Goal: Task Accomplishment & Management: Manage account settings

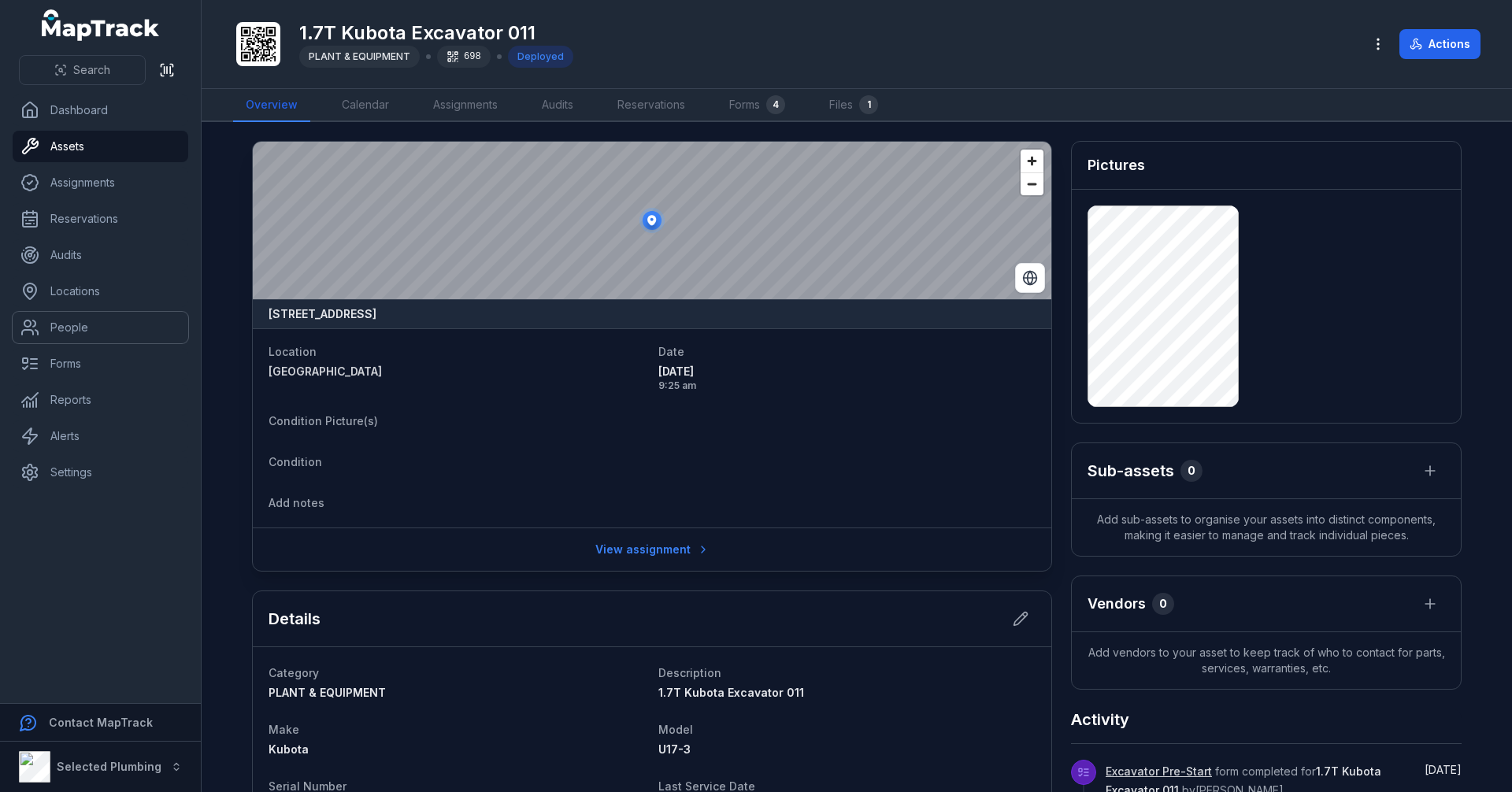
click at [106, 326] on link "People" at bounding box center [100, 328] width 176 height 31
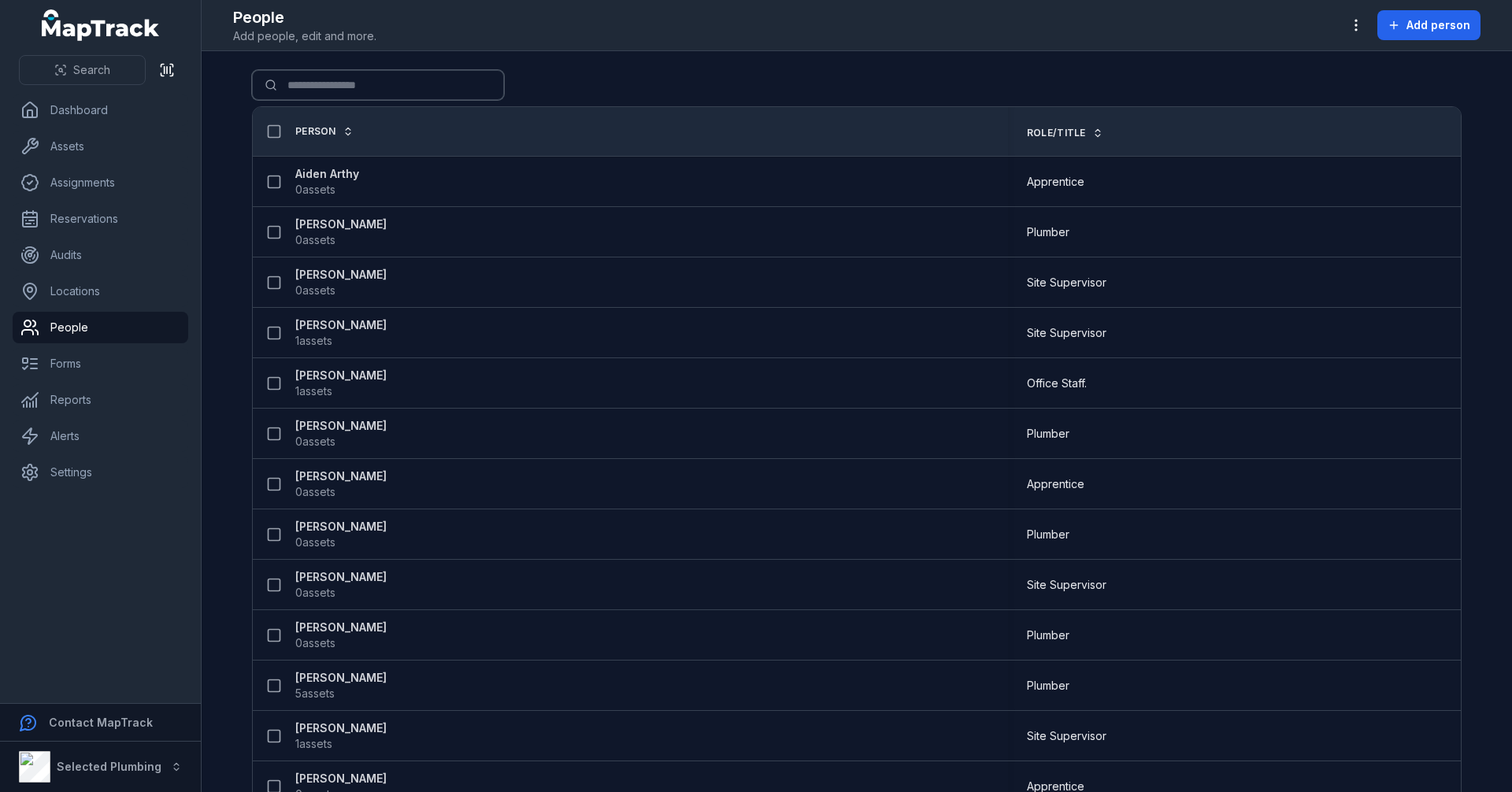
click at [349, 79] on input "Search for people" at bounding box center [378, 85] width 252 height 30
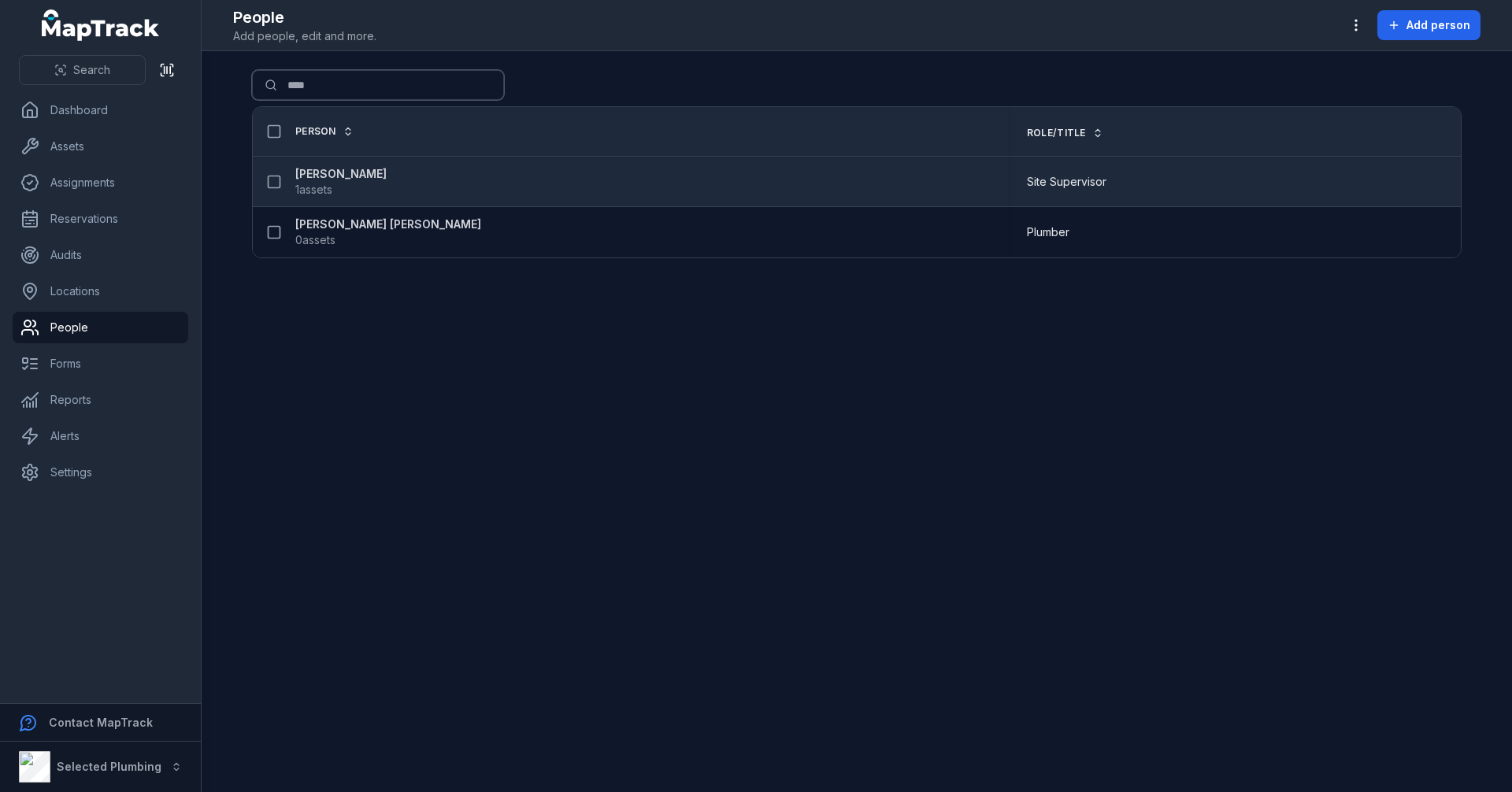
type input "****"
click at [351, 177] on strong "[PERSON_NAME]" at bounding box center [341, 174] width 92 height 16
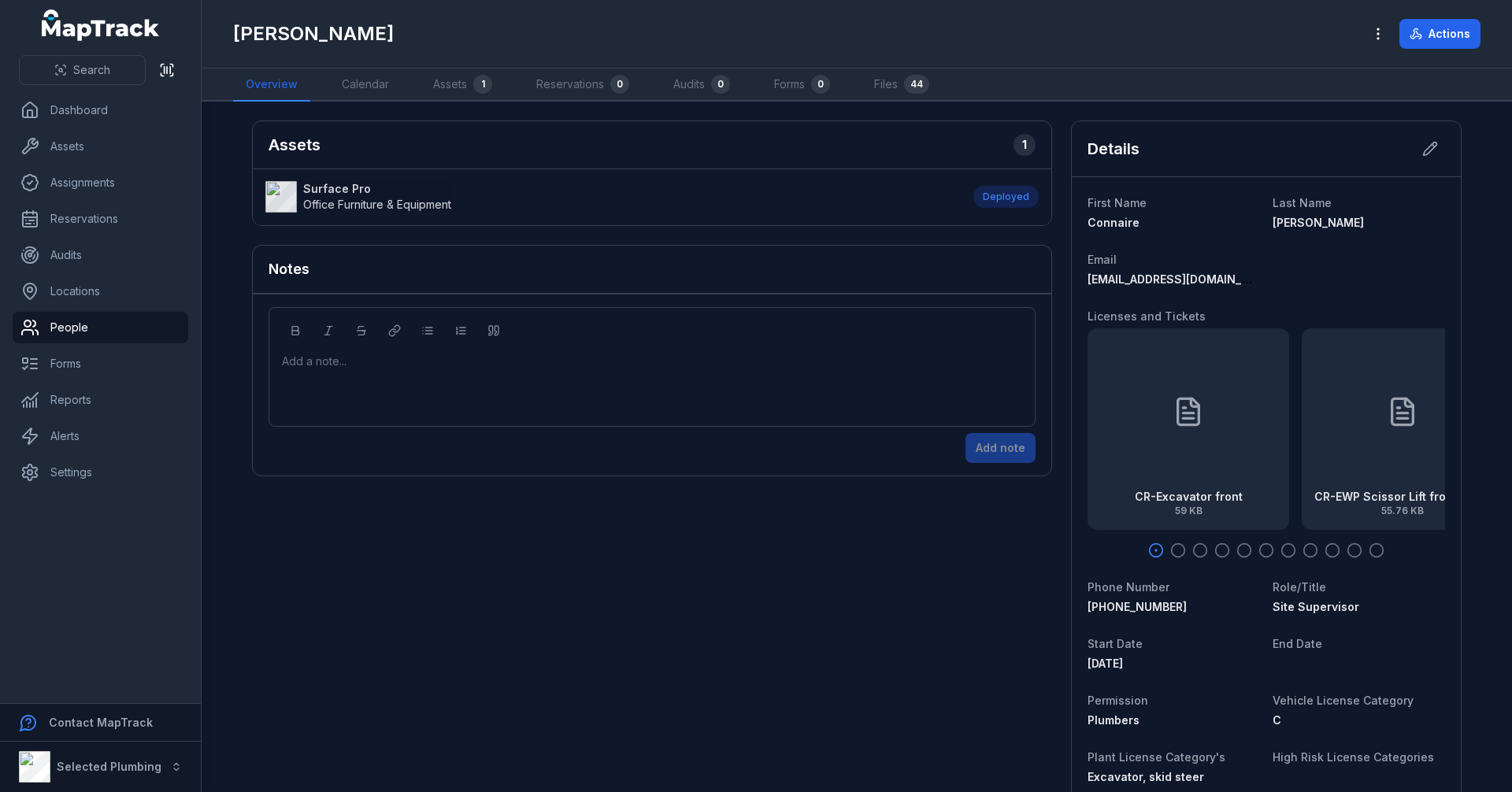
click at [333, 186] on strong "Surface Pro" at bounding box center [378, 189] width 148 height 16
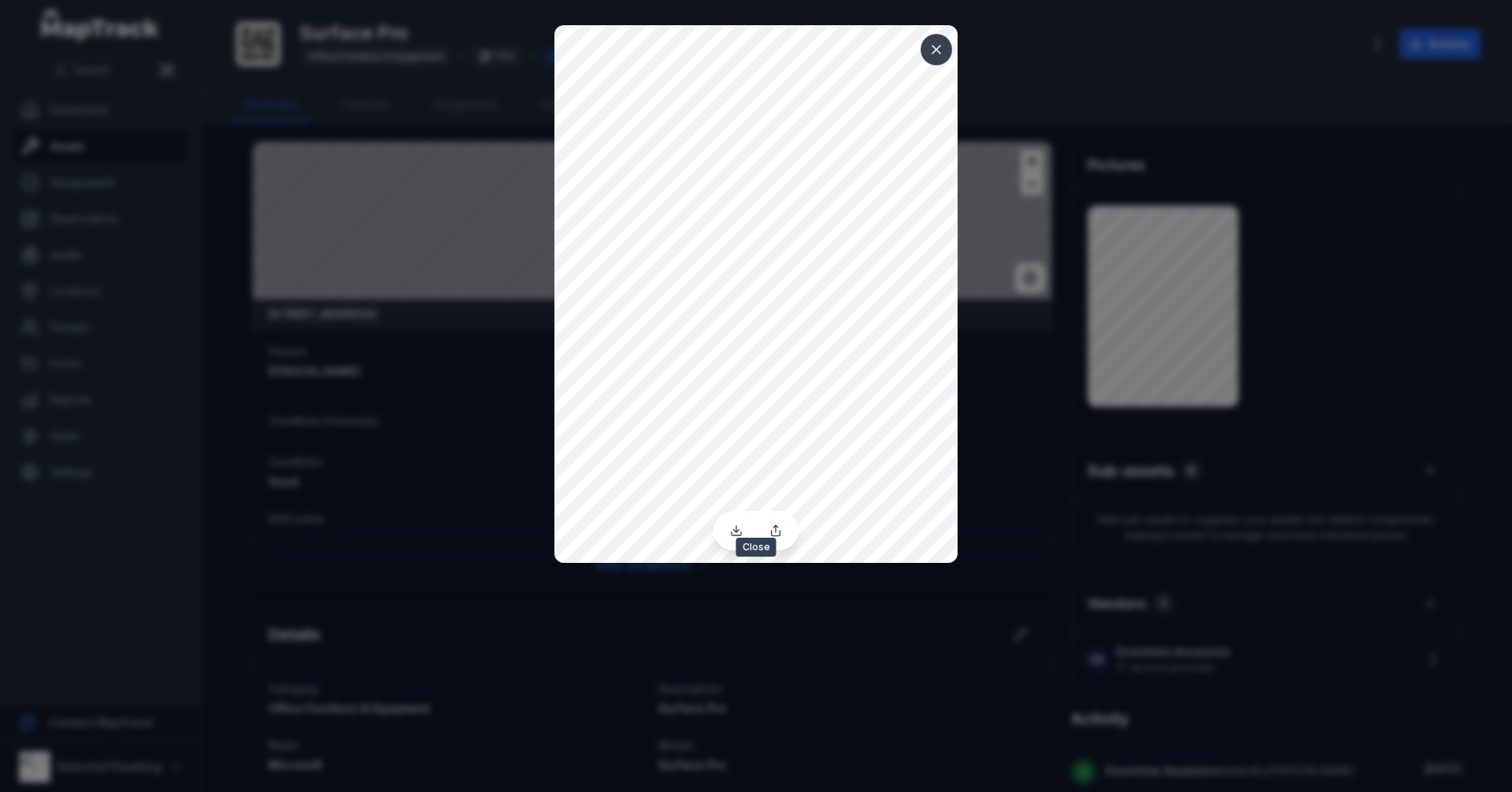
click at [936, 53] on icon at bounding box center [936, 50] width 16 height 16
click at [736, 526] on icon at bounding box center [736, 531] width 13 height 13
click at [935, 50] on icon at bounding box center [936, 50] width 16 height 16
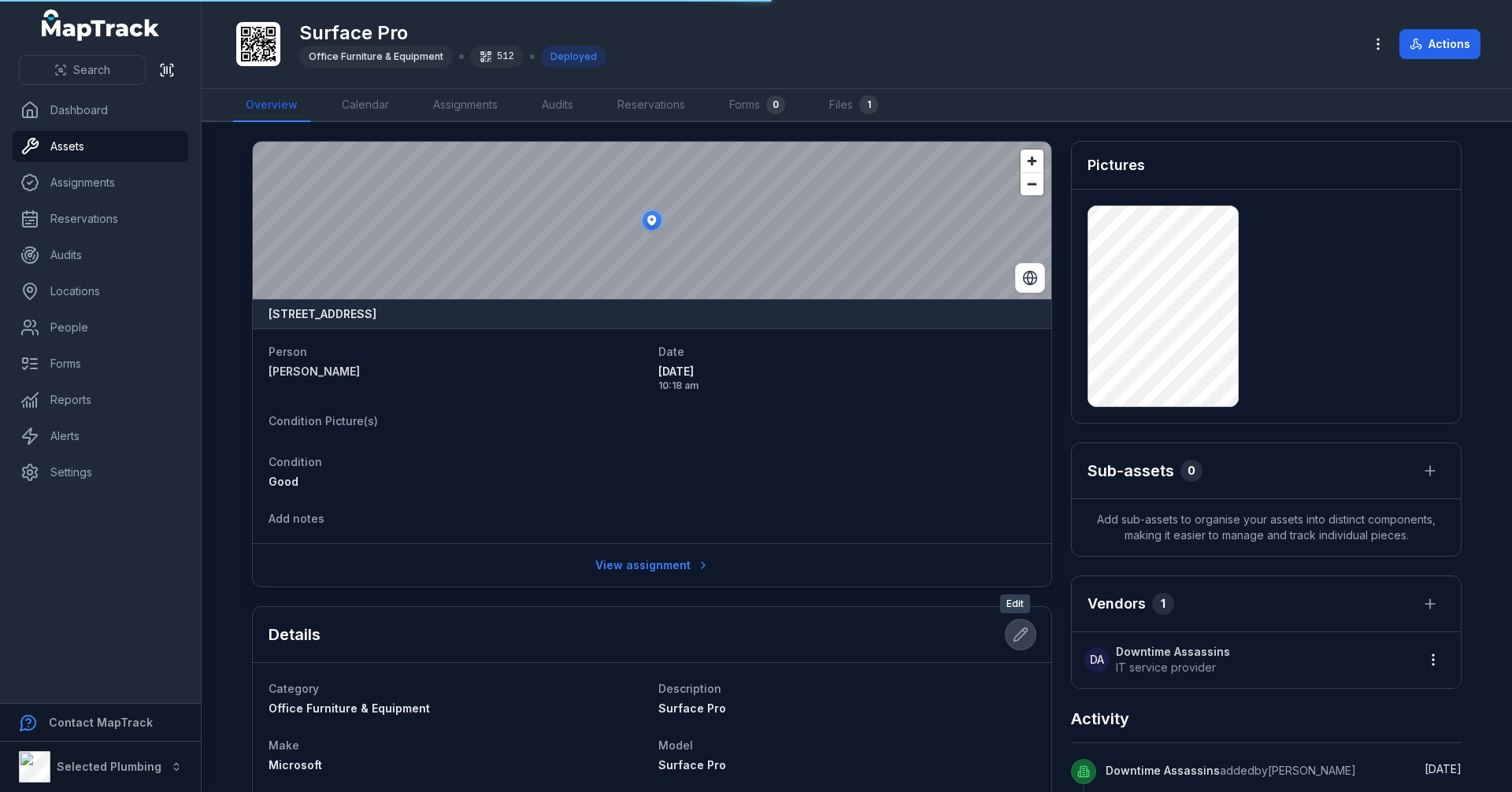
click at [1017, 635] on icon at bounding box center [1021, 635] width 14 height 14
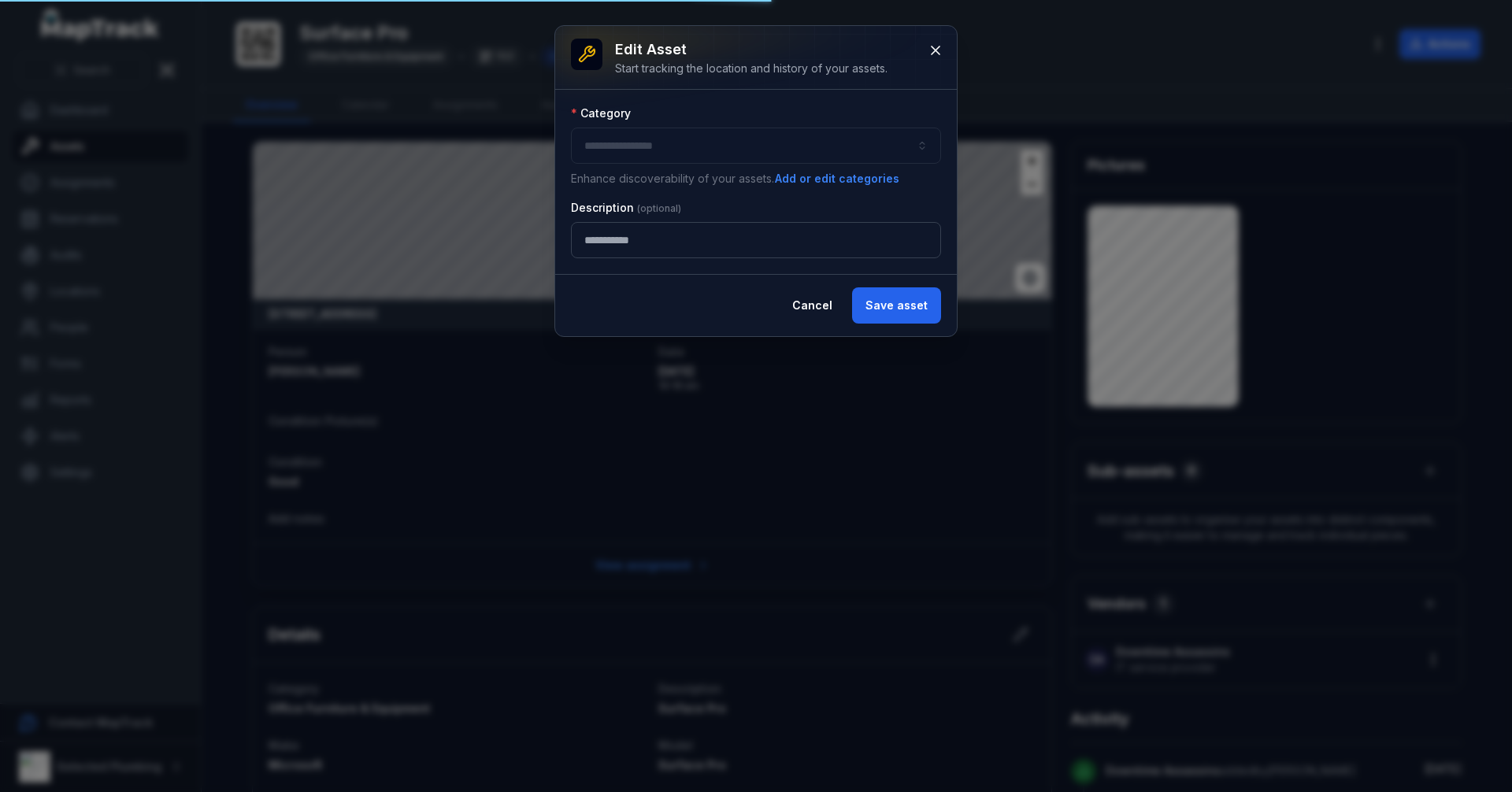
type input "**********"
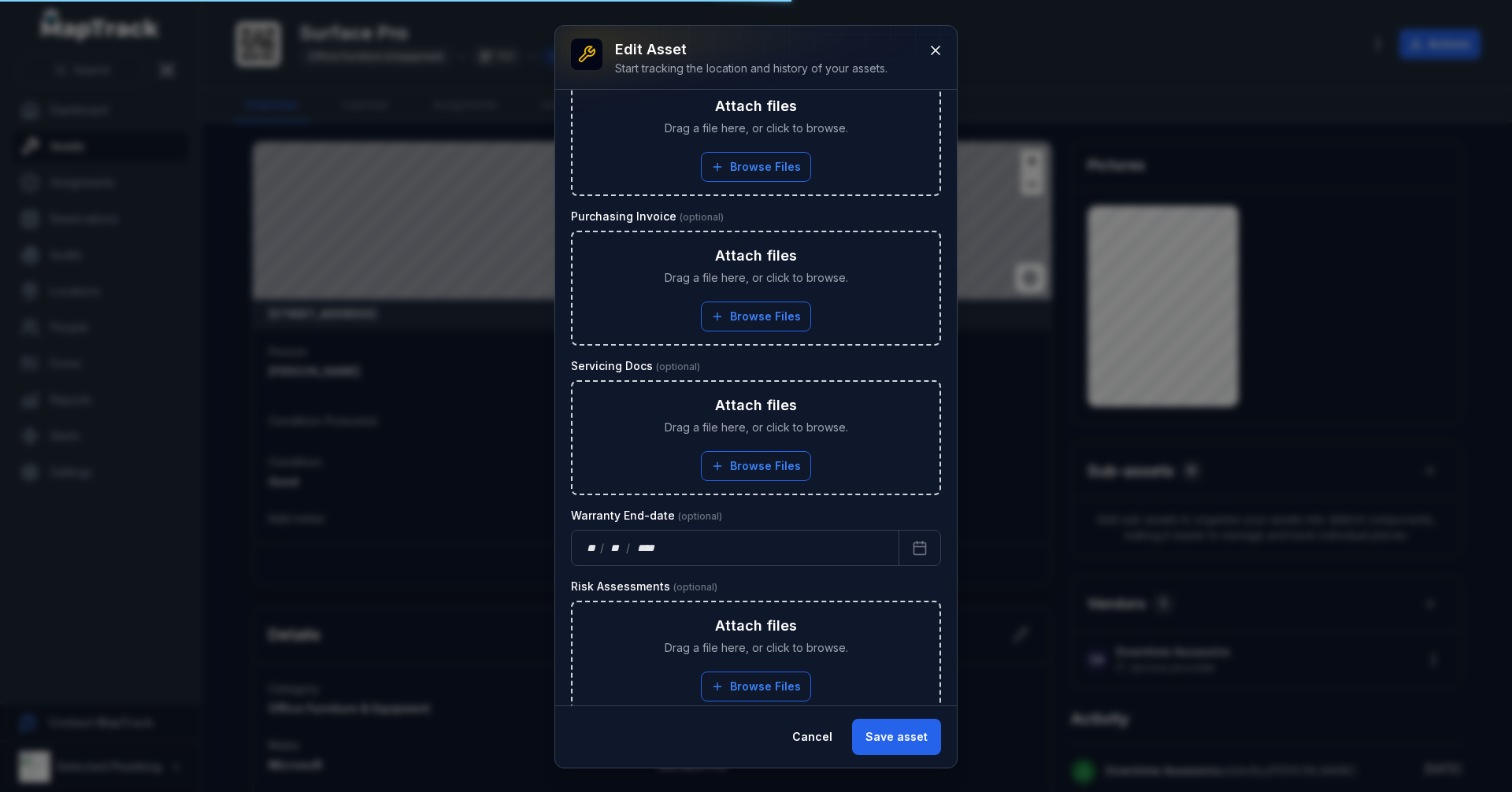
scroll to position [891, 0]
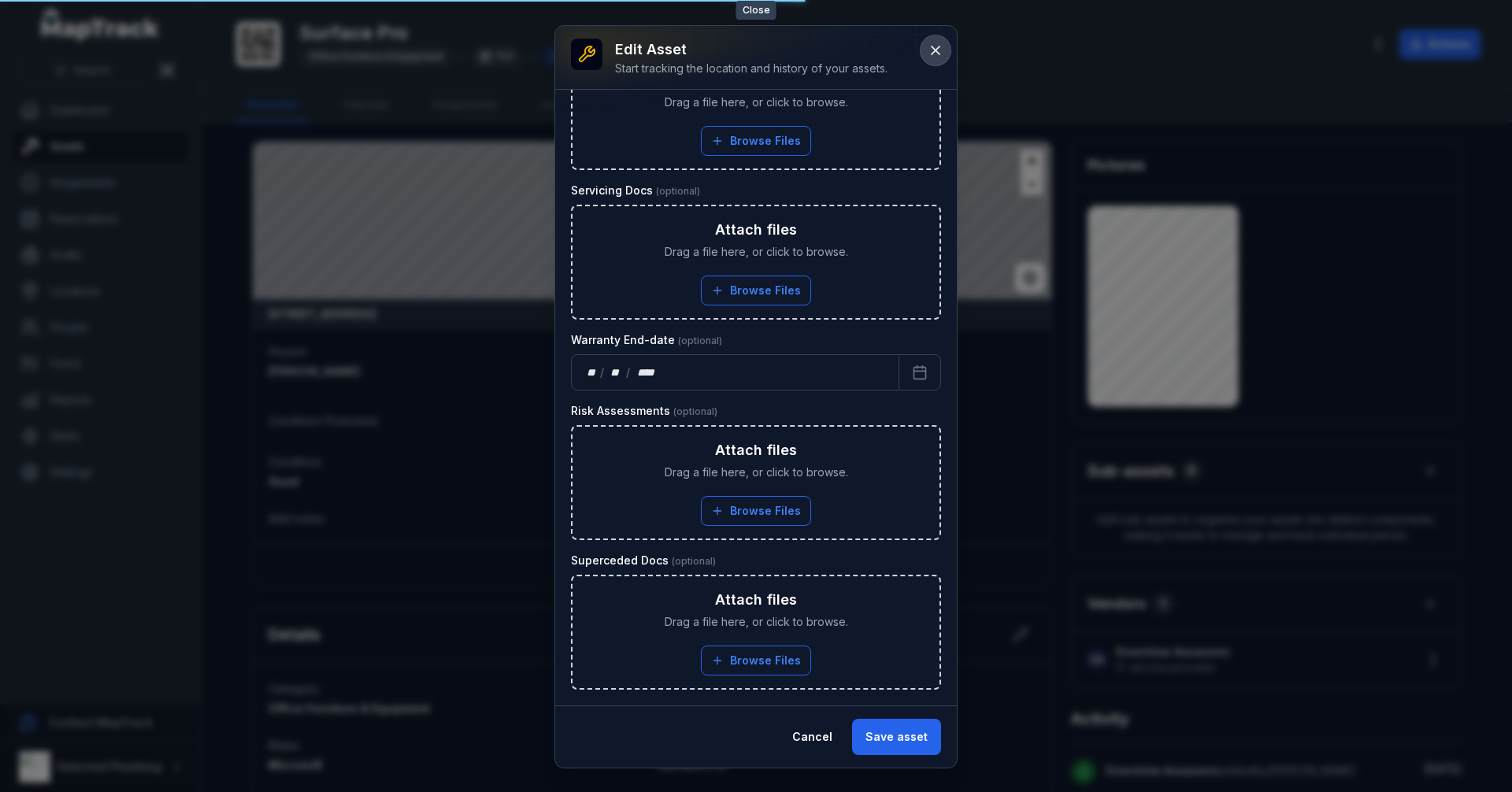
click at [930, 52] on icon at bounding box center [935, 51] width 16 height 16
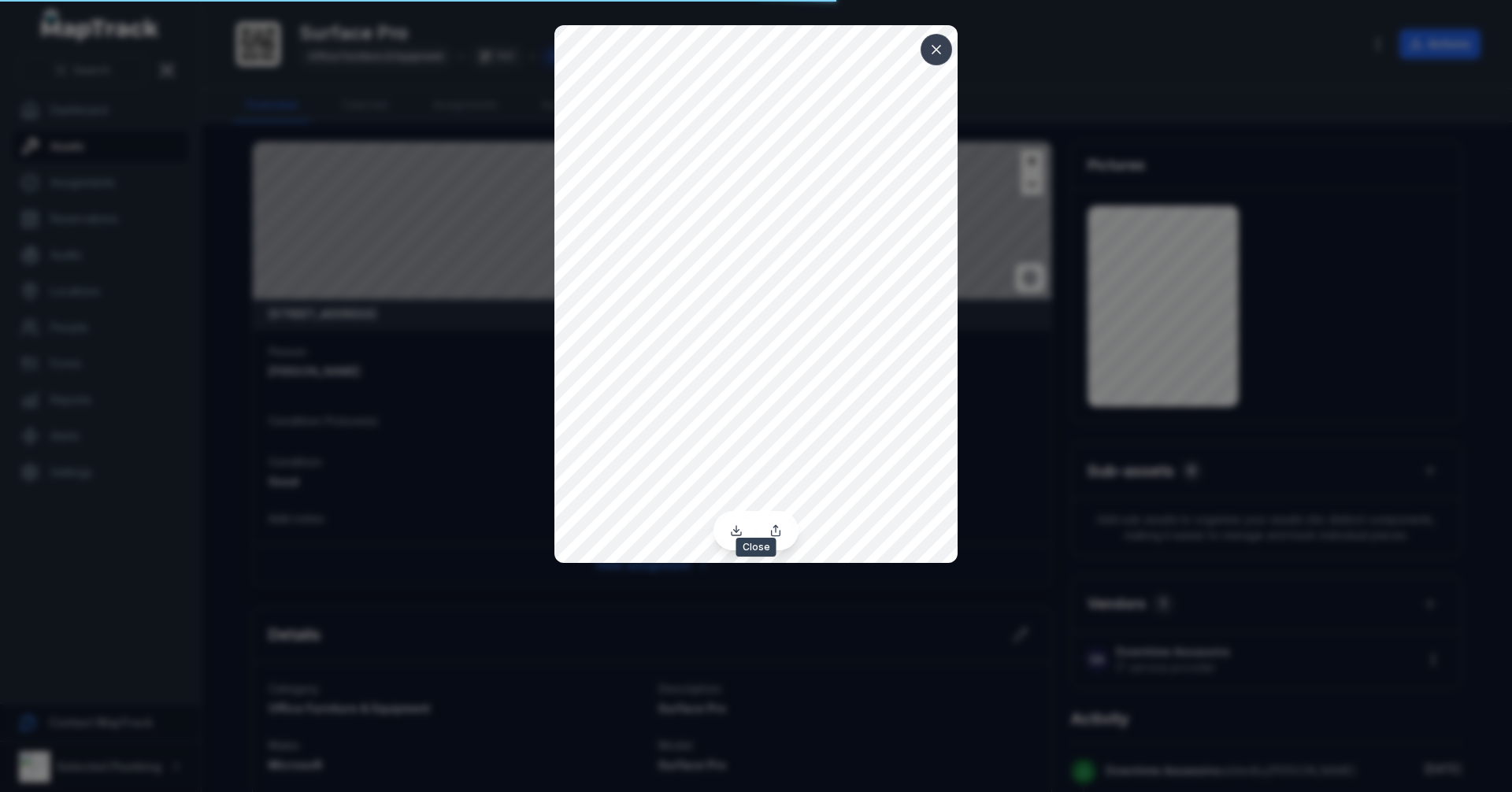
click at [932, 39] on button at bounding box center [935, 50] width 30 height 30
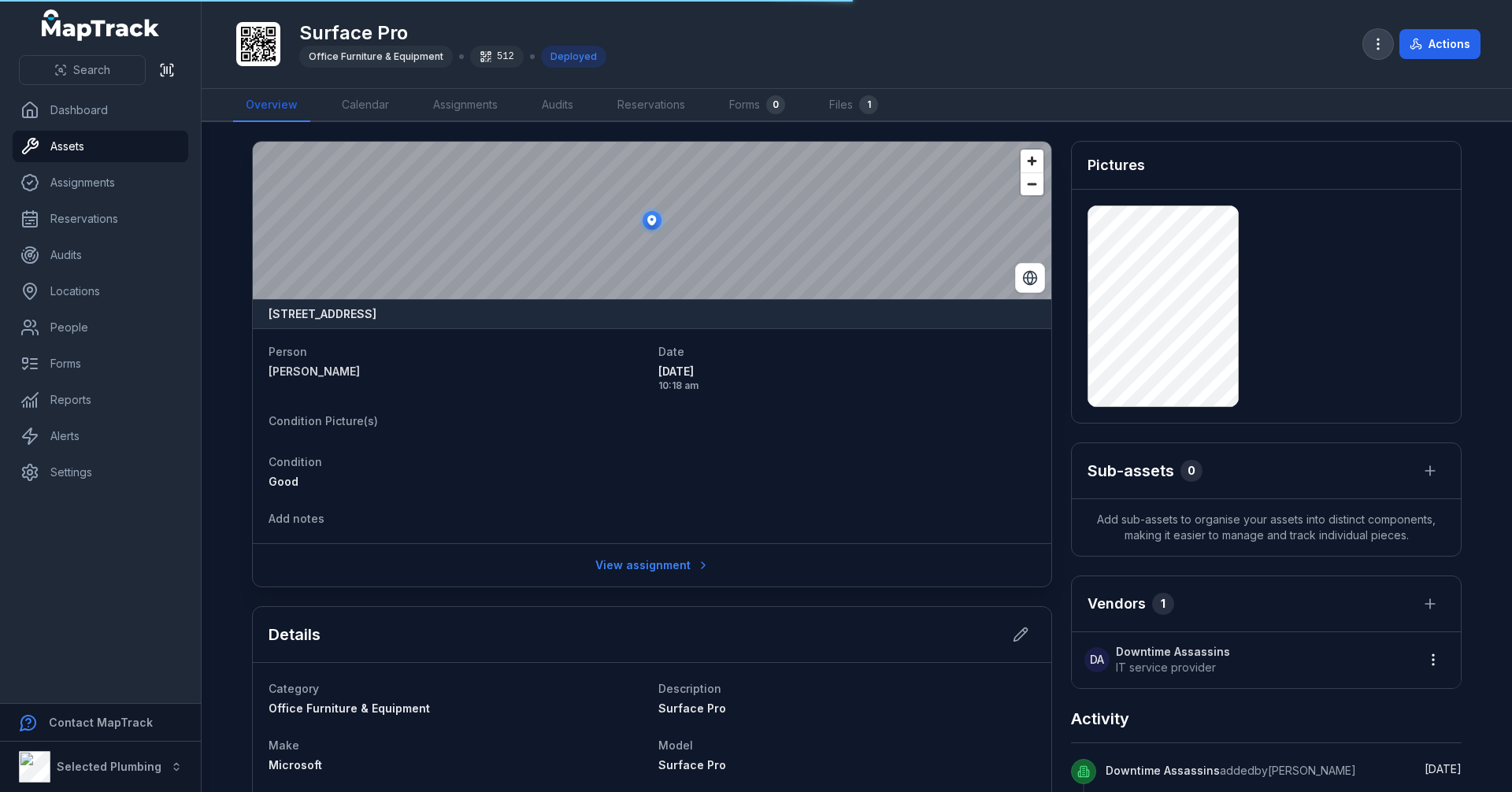
click at [1376, 38] on icon "button" at bounding box center [1377, 44] width 16 height 16
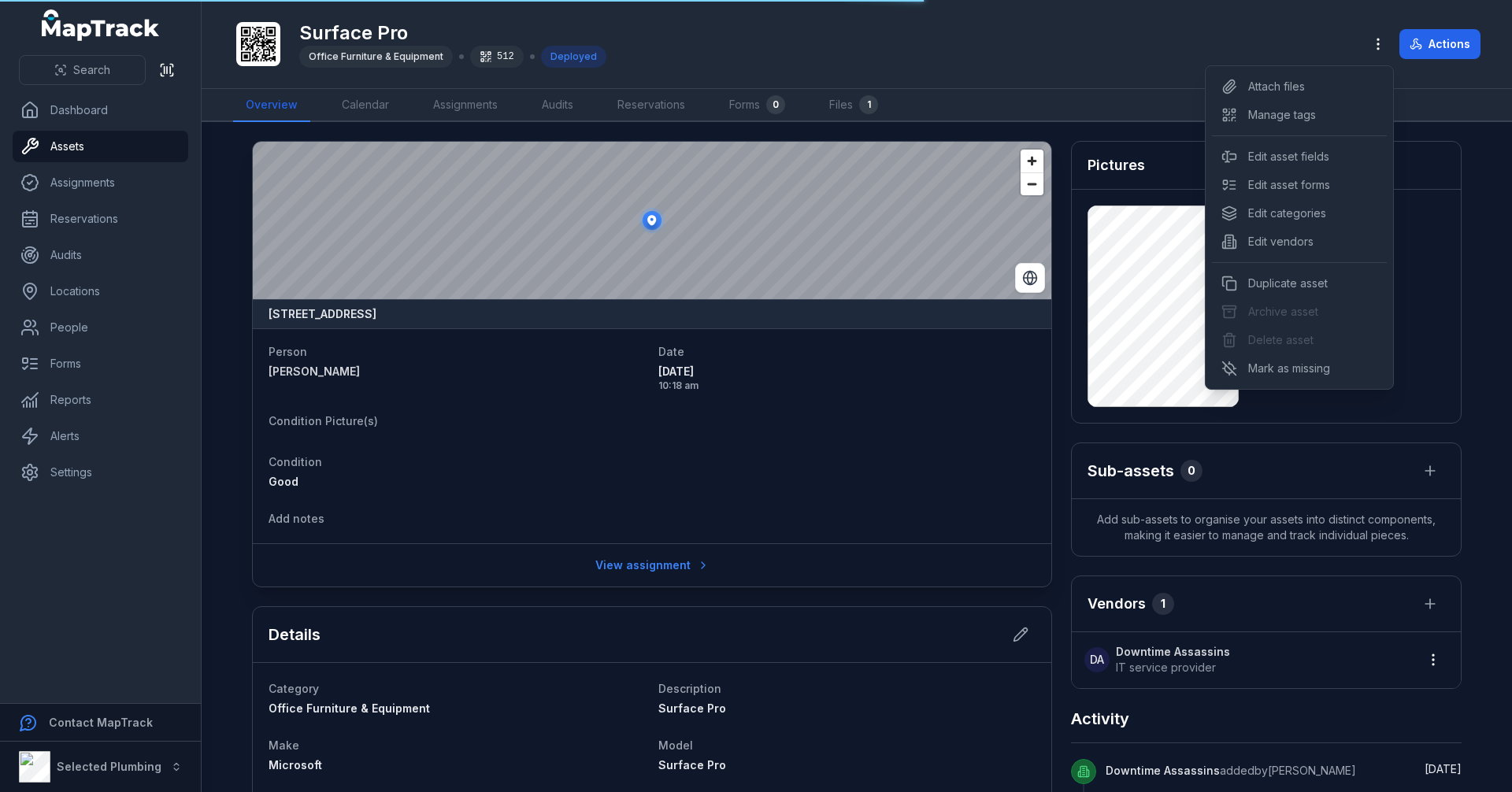
click at [811, 453] on div "Toggle Navigation Surface Pro Office Furniture & Equipment 512 Deployed Actions…" at bounding box center [856, 396] width 1310 height 792
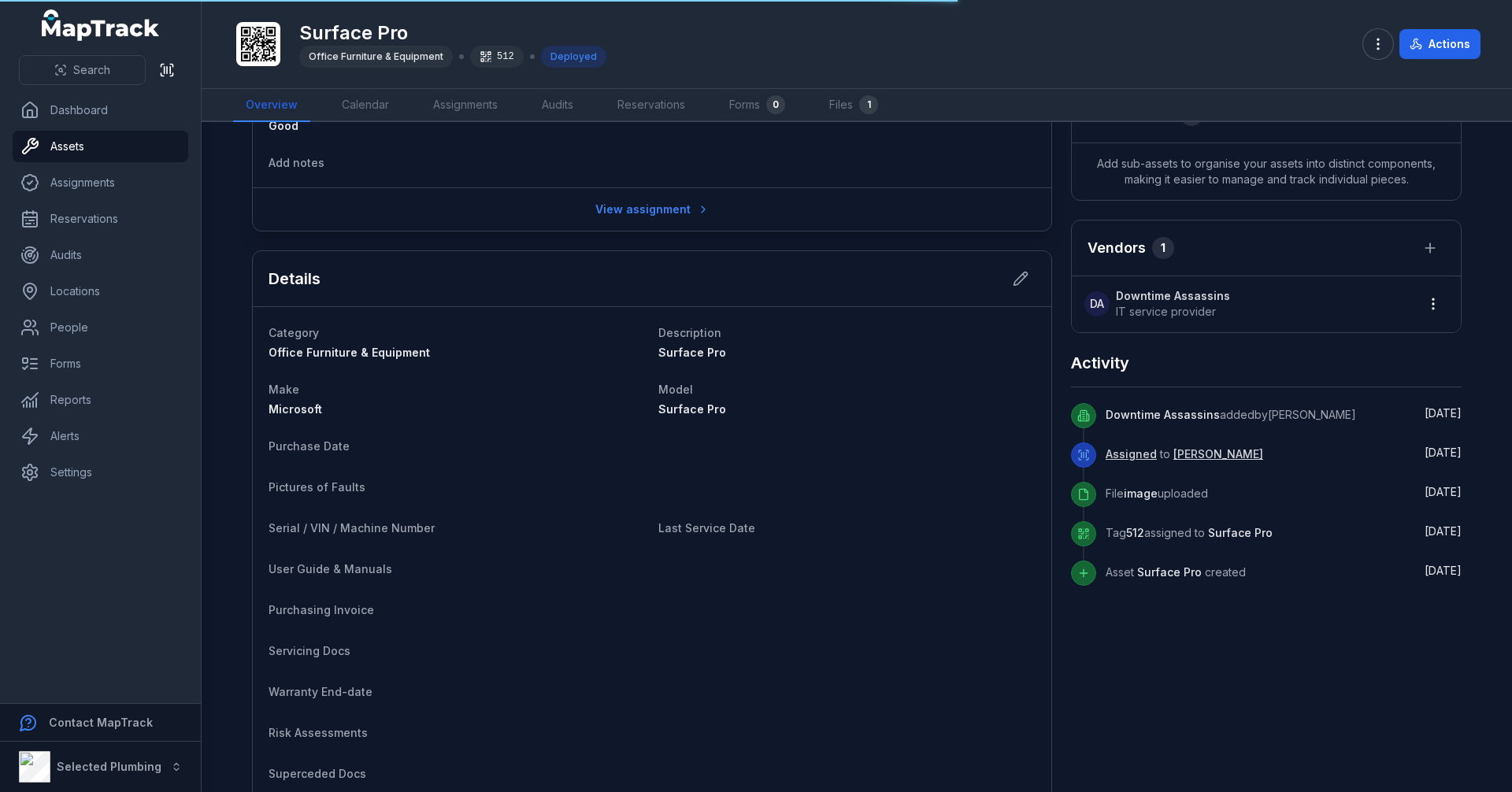
scroll to position [163, 0]
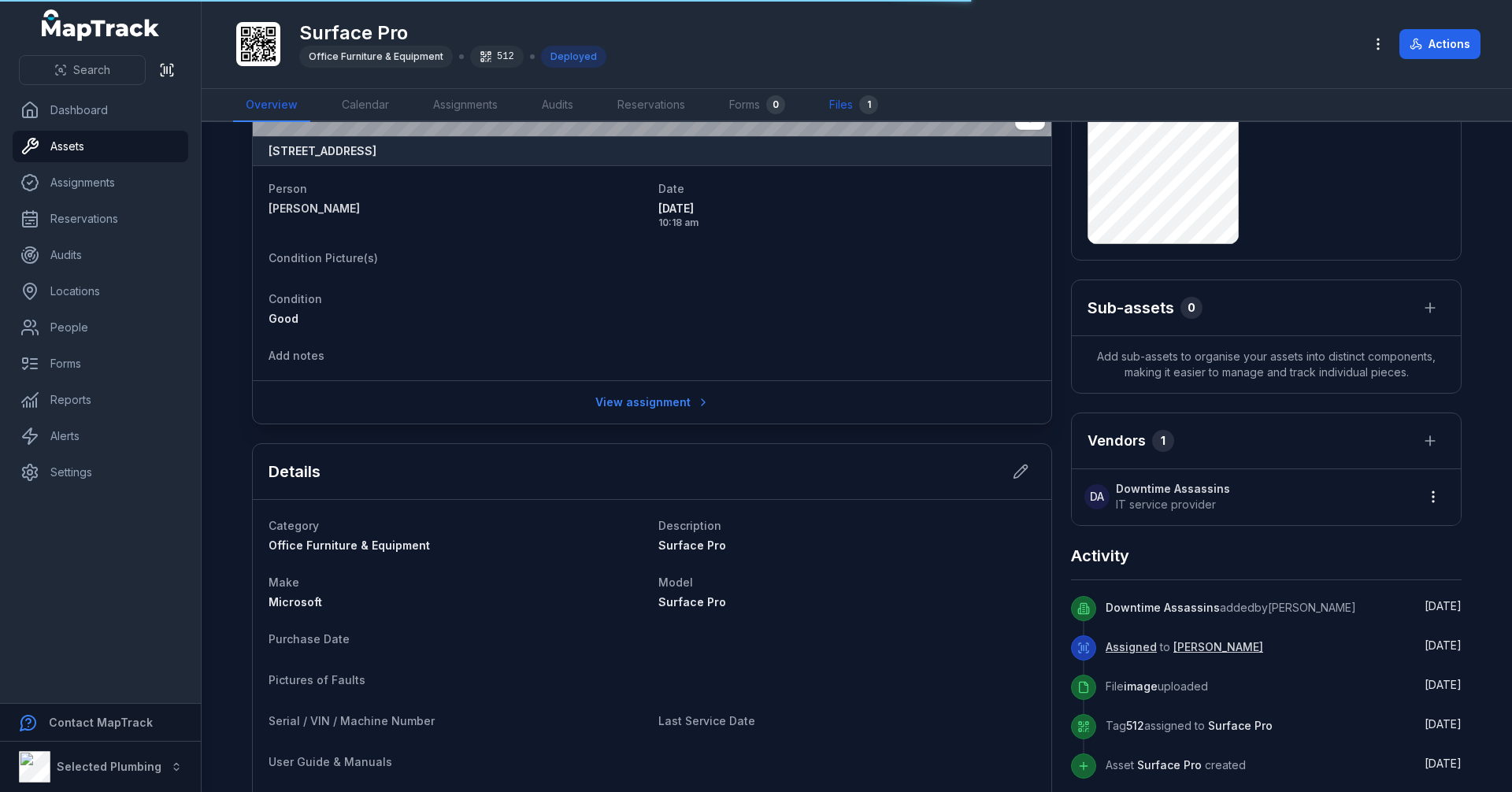
click at [858, 103] on link "Files 1" at bounding box center [854, 105] width 74 height 33
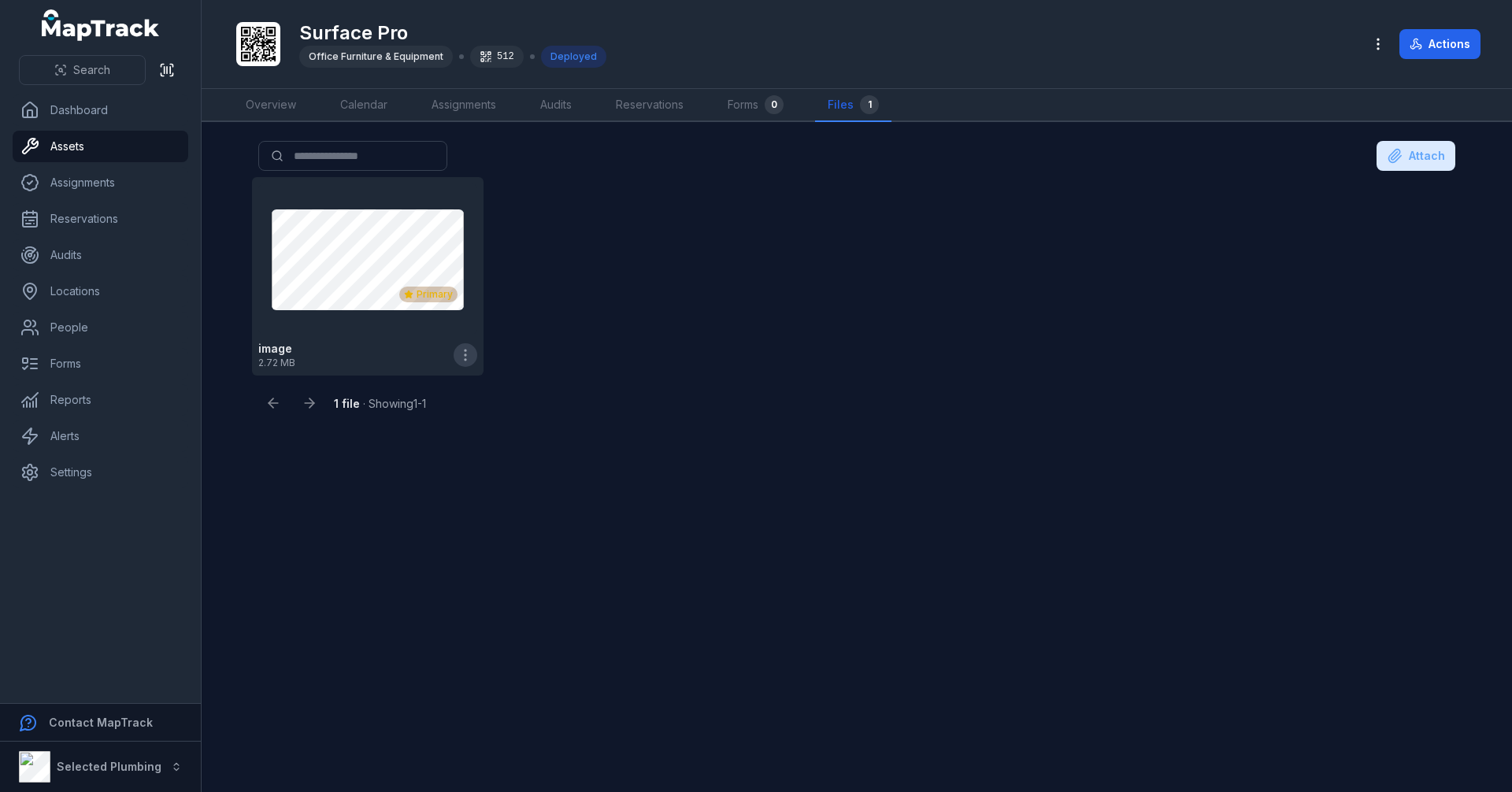
click at [469, 349] on icon "button" at bounding box center [465, 355] width 16 height 16
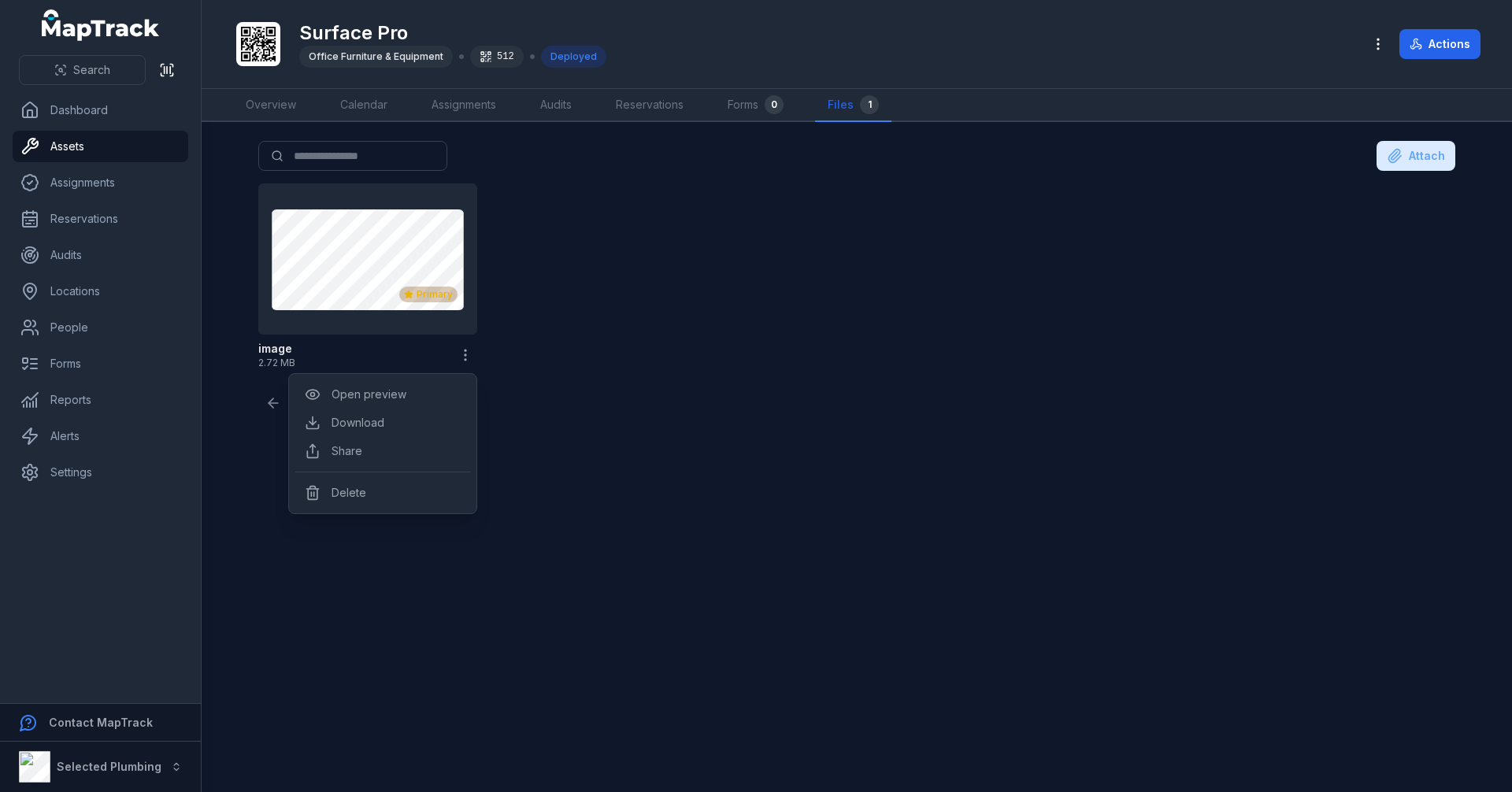
drag, startPoint x: 1209, startPoint y: 336, endPoint x: 1349, endPoint y: 207, distance: 190.4
click at [1211, 335] on div "Primary image 2.72 MB" at bounding box center [856, 276] width 1210 height 198
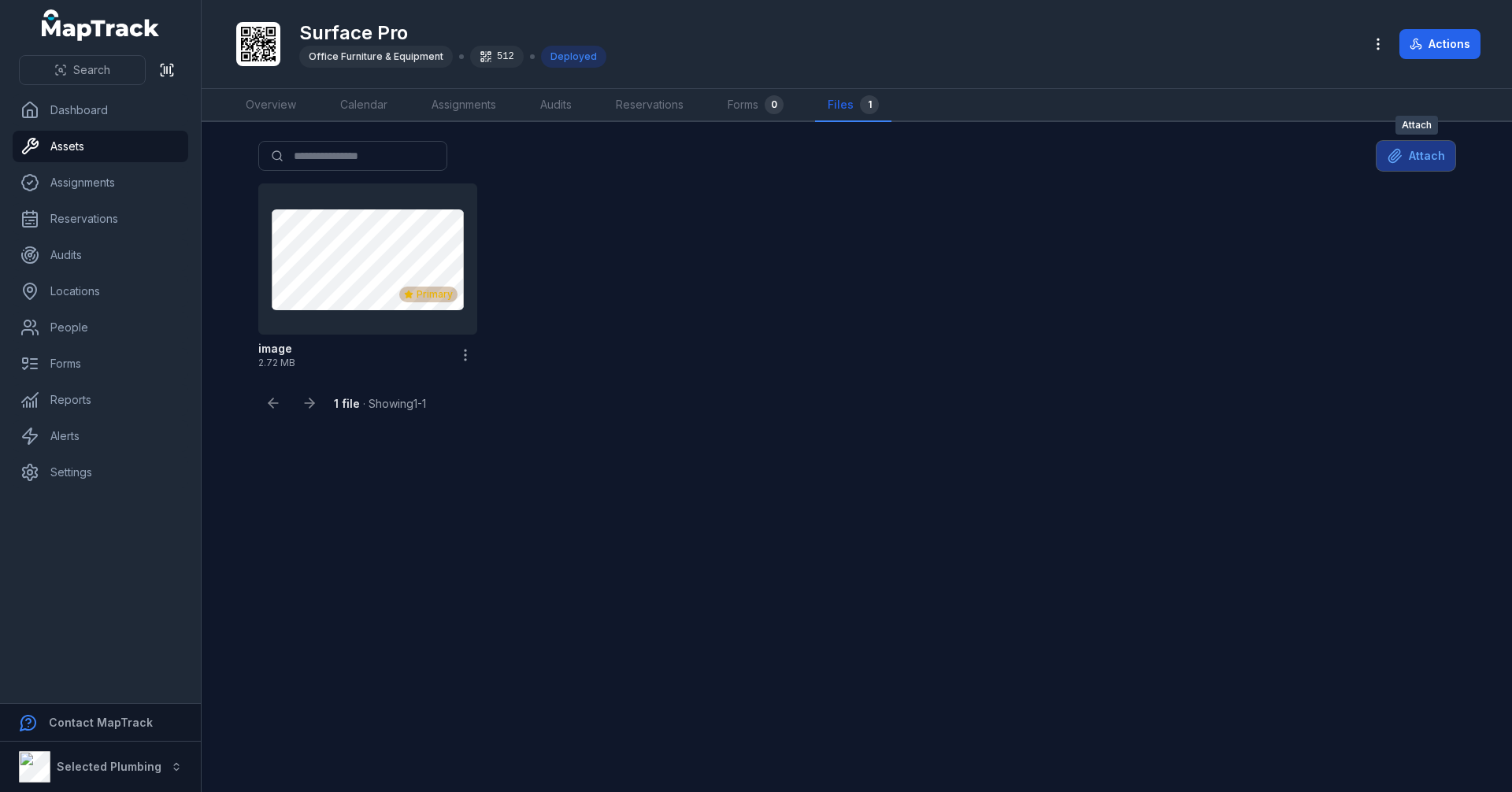
click at [1410, 149] on button "Attach" at bounding box center [1415, 155] width 79 height 30
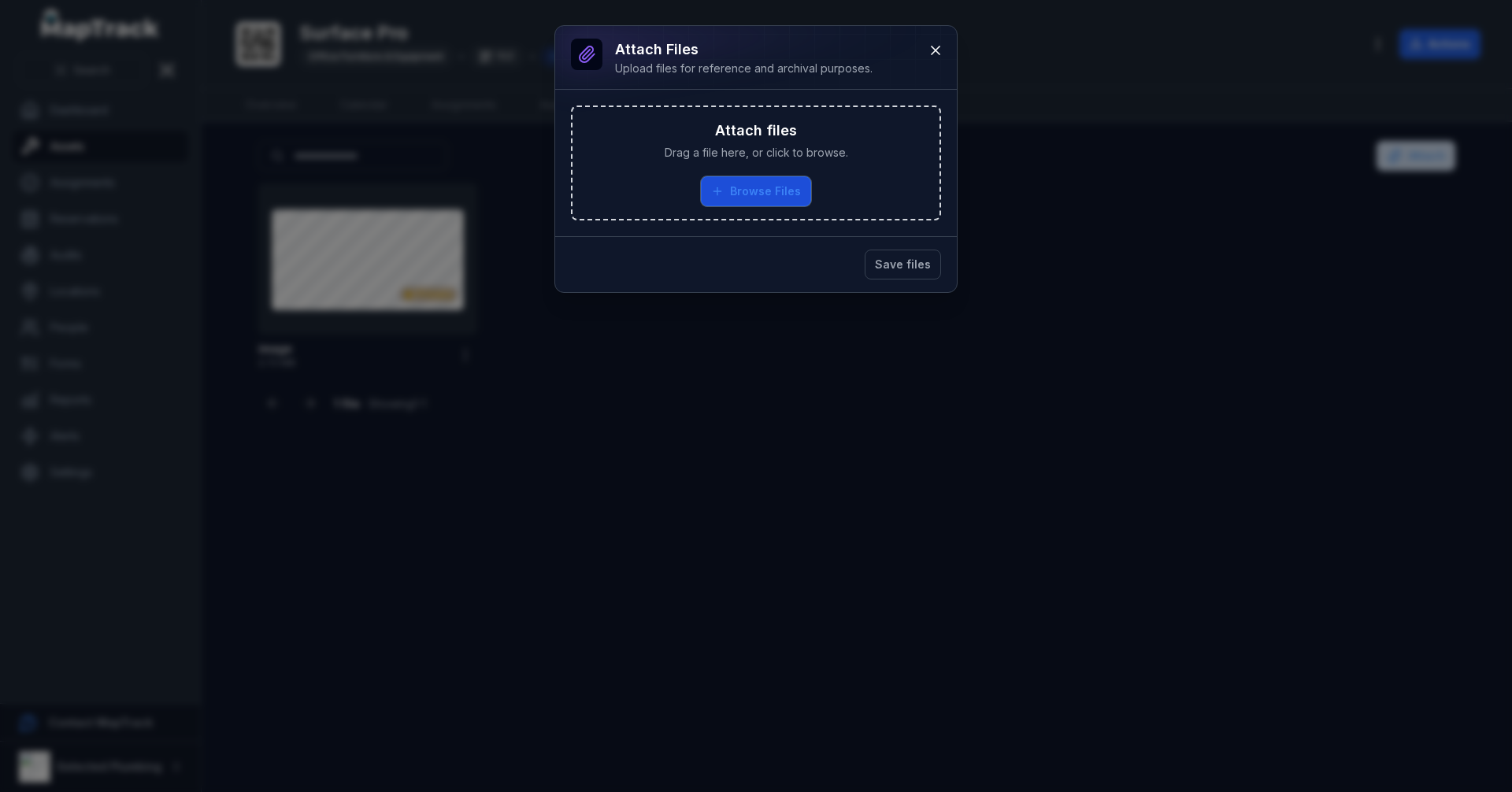
click at [794, 185] on button "Browse Files" at bounding box center [755, 191] width 110 height 30
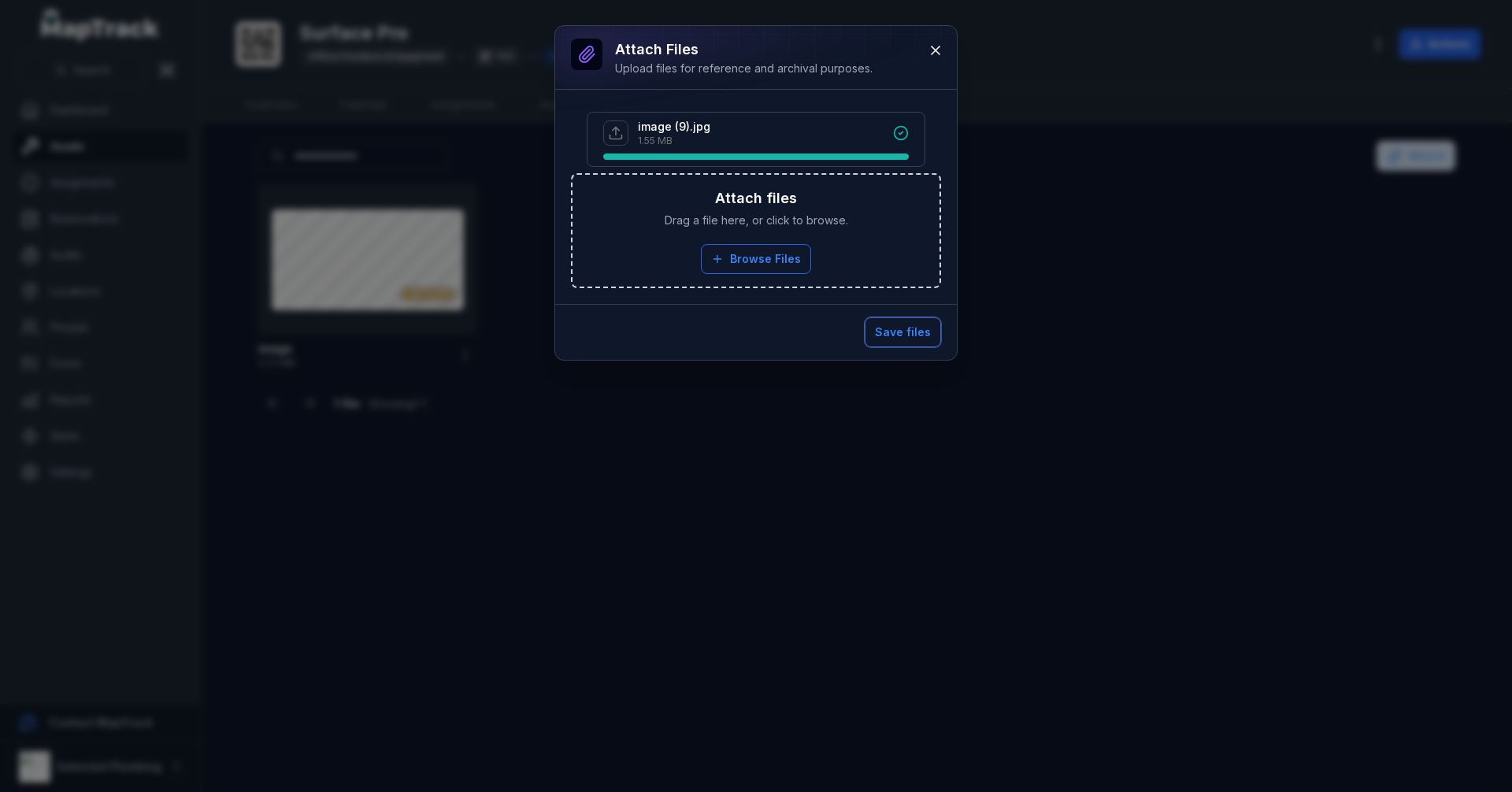
click at [907, 327] on button "Save files" at bounding box center [902, 332] width 76 height 30
